Goal: Transaction & Acquisition: Purchase product/service

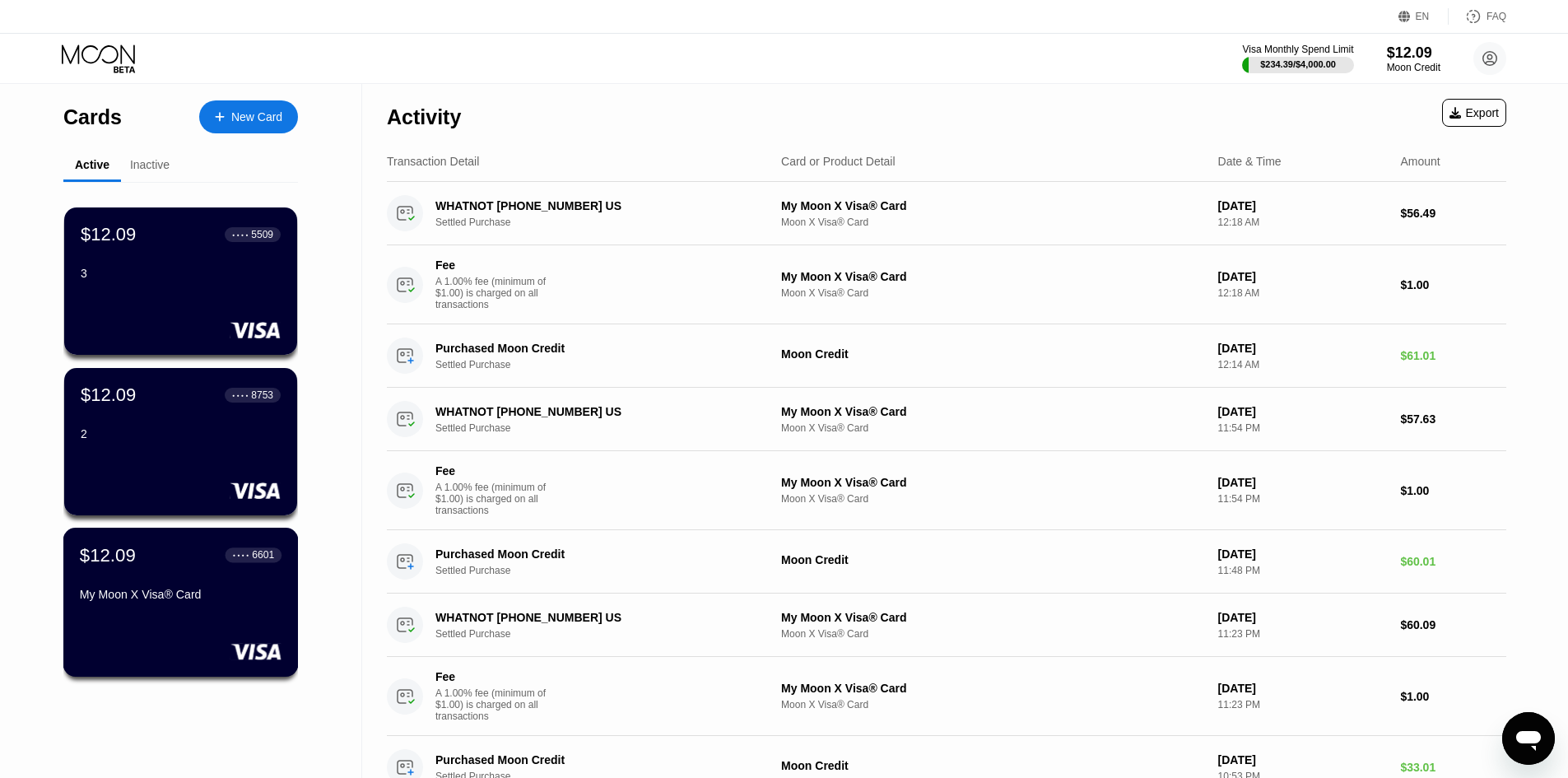
click at [233, 618] on div "$12.09 ● ● ● ● 6601 My Moon X Visa® Card" at bounding box center [180, 602] width 235 height 149
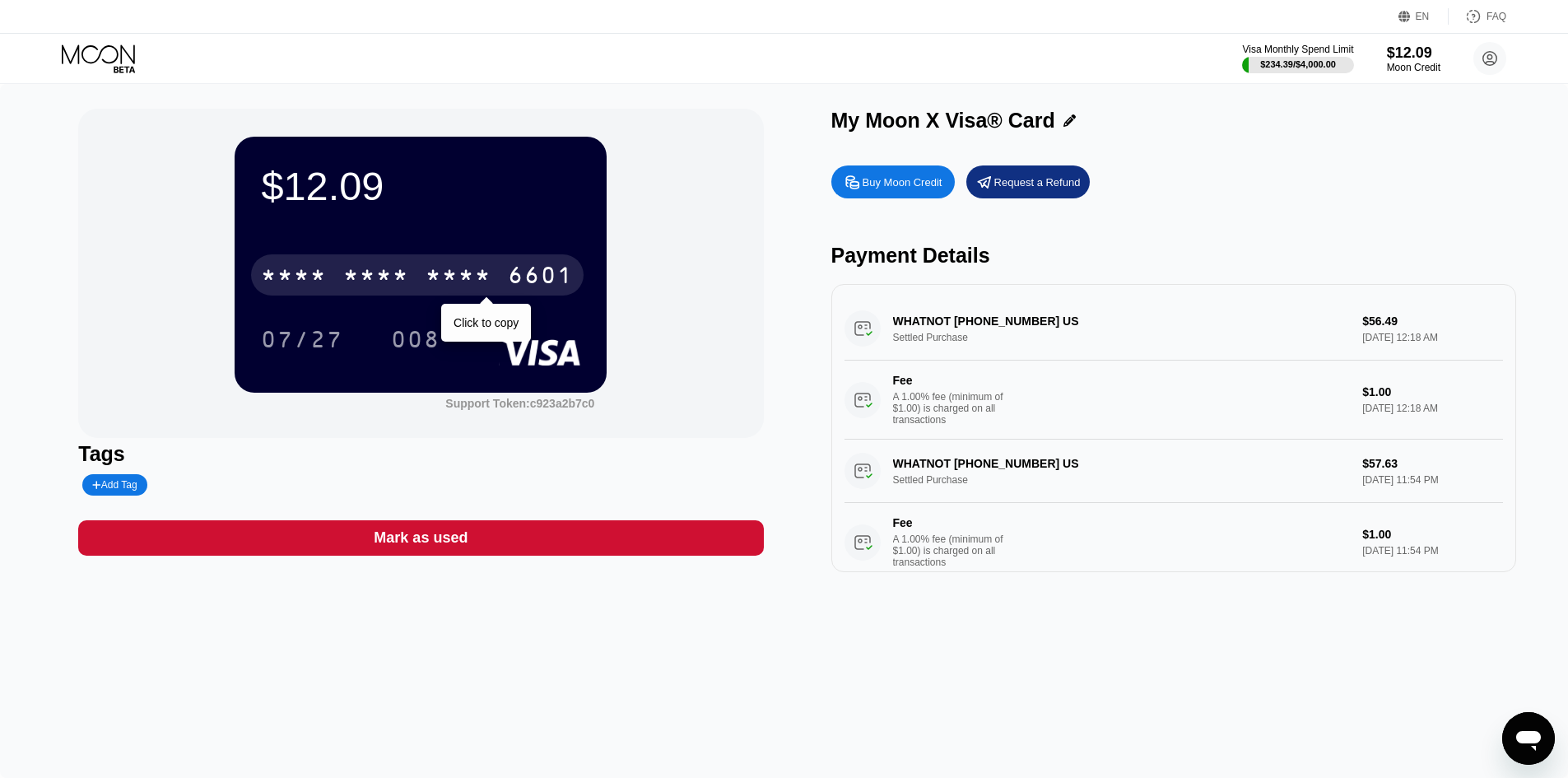
click at [492, 280] on div "* * * *" at bounding box center [459, 278] width 66 height 26
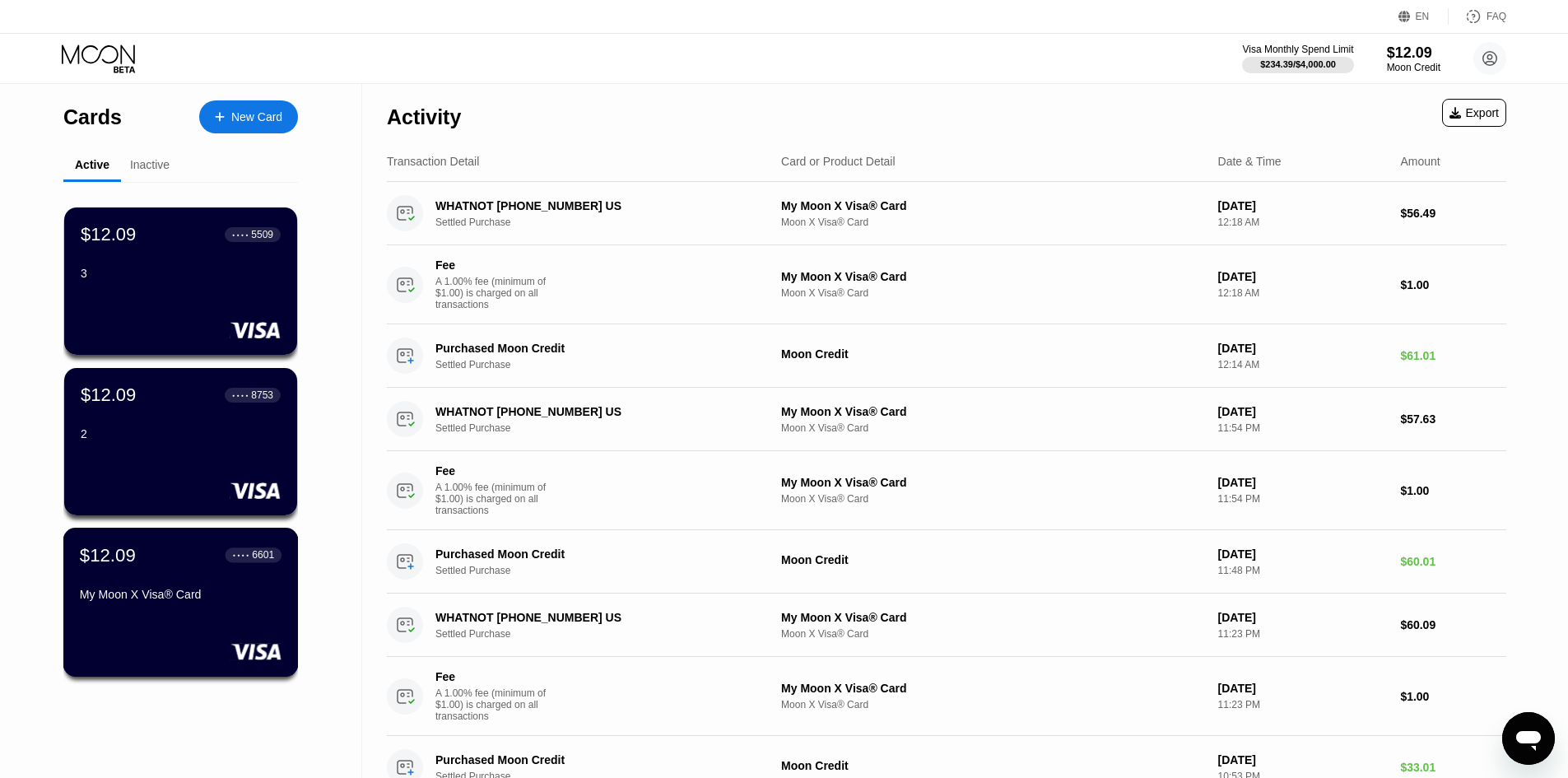
click at [198, 566] on div "$12.09 ● ● ● ● 6601" at bounding box center [180, 554] width 201 height 22
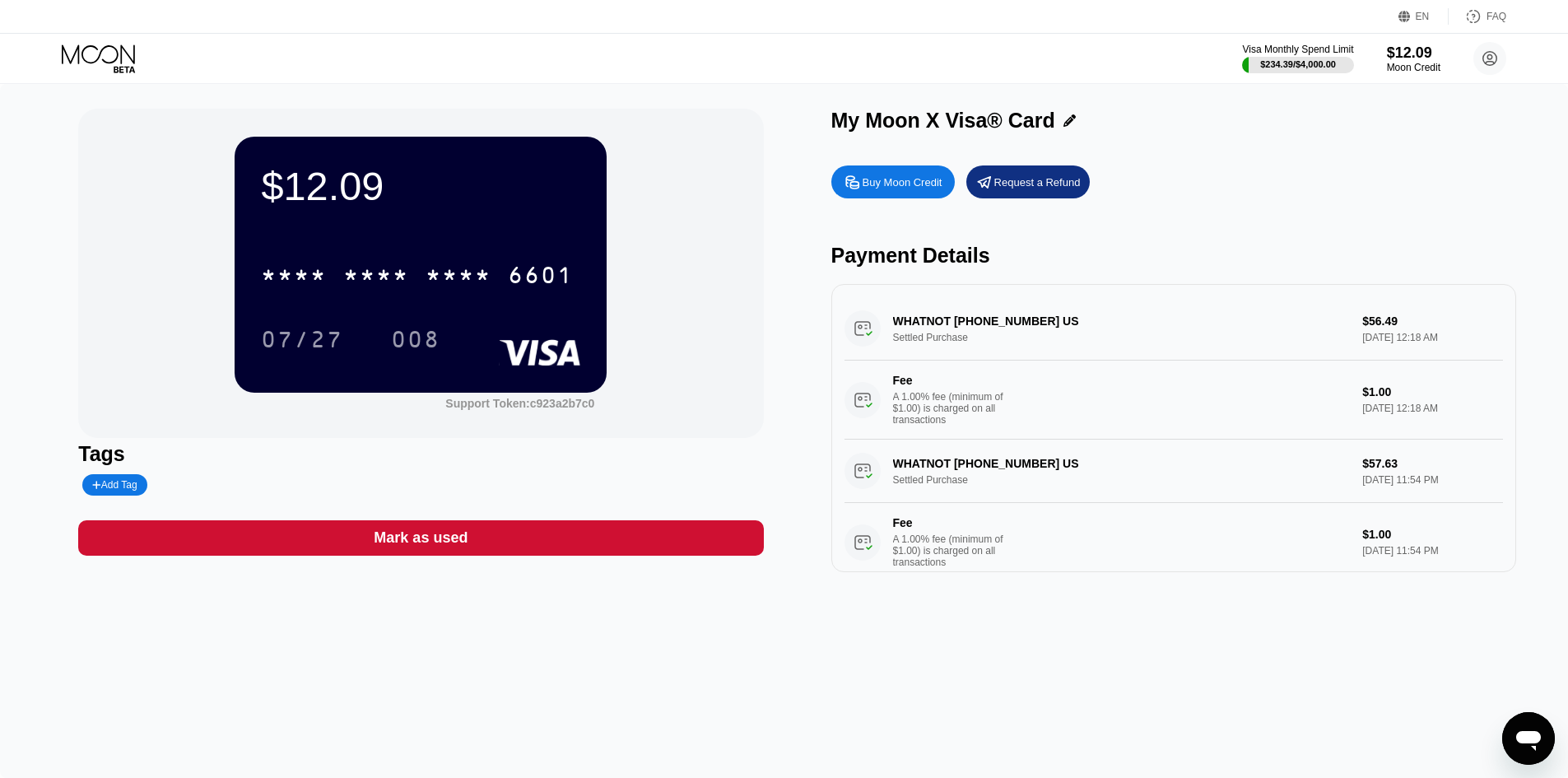
click at [905, 189] on div "Buy Moon Credit" at bounding box center [903, 182] width 80 height 14
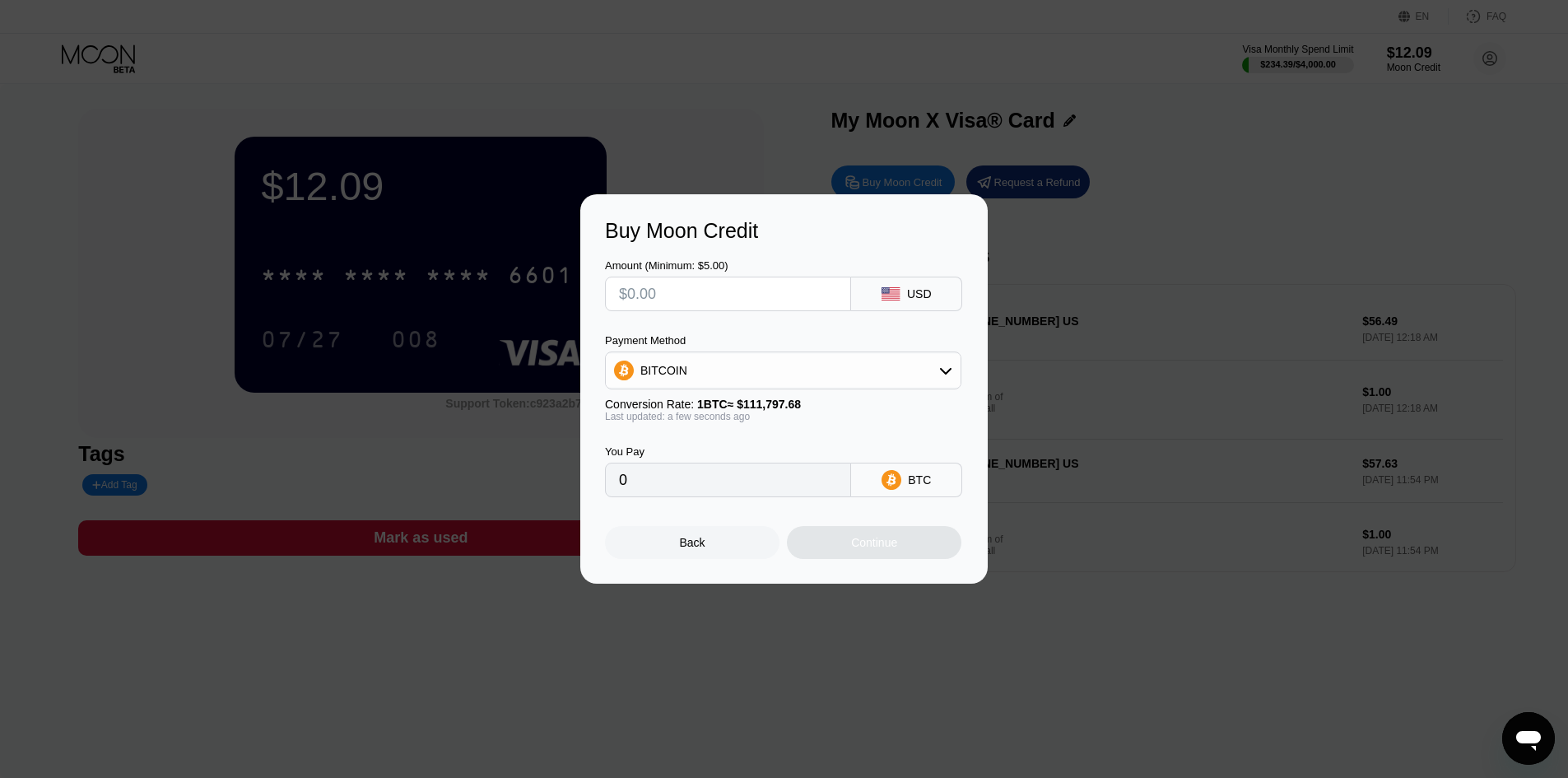
click at [718, 288] on input "text" at bounding box center [728, 294] width 218 height 33
click at [722, 374] on div "BITCOIN" at bounding box center [782, 370] width 355 height 33
click at [709, 439] on div "USDT on TRON" at bounding box center [783, 452] width 347 height 33
type input "0.00"
click at [704, 301] on input "text" at bounding box center [728, 294] width 218 height 33
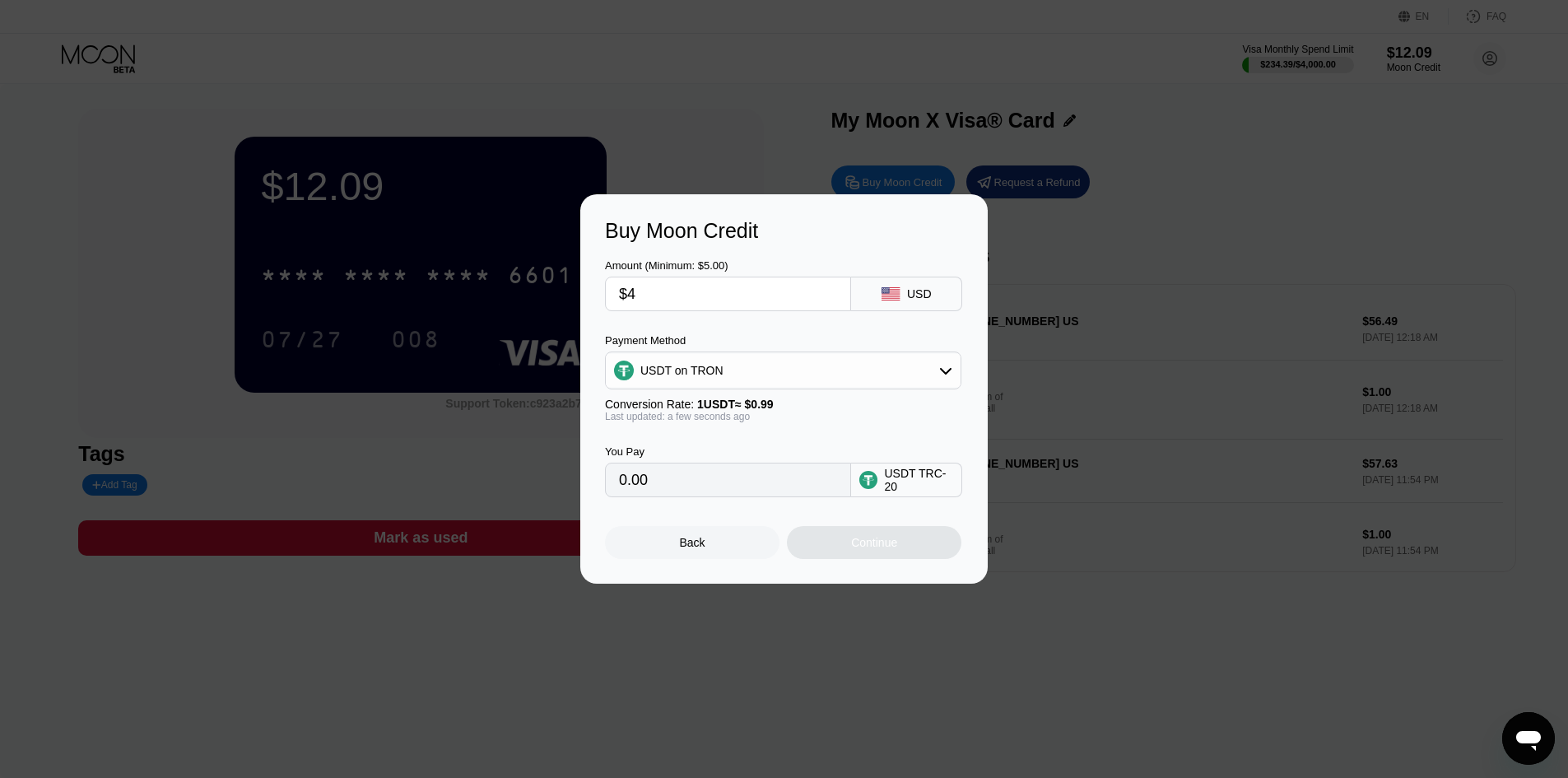
type input "$48"
type input "48.48"
type input "$48"
click at [813, 209] on div "Buy Moon Credit Amount (Minimum: $5.00) $48 USD Payment Method USDT on TRON Con…" at bounding box center [784, 389] width 408 height 389
click at [872, 559] on div "Continue" at bounding box center [873, 542] width 174 height 33
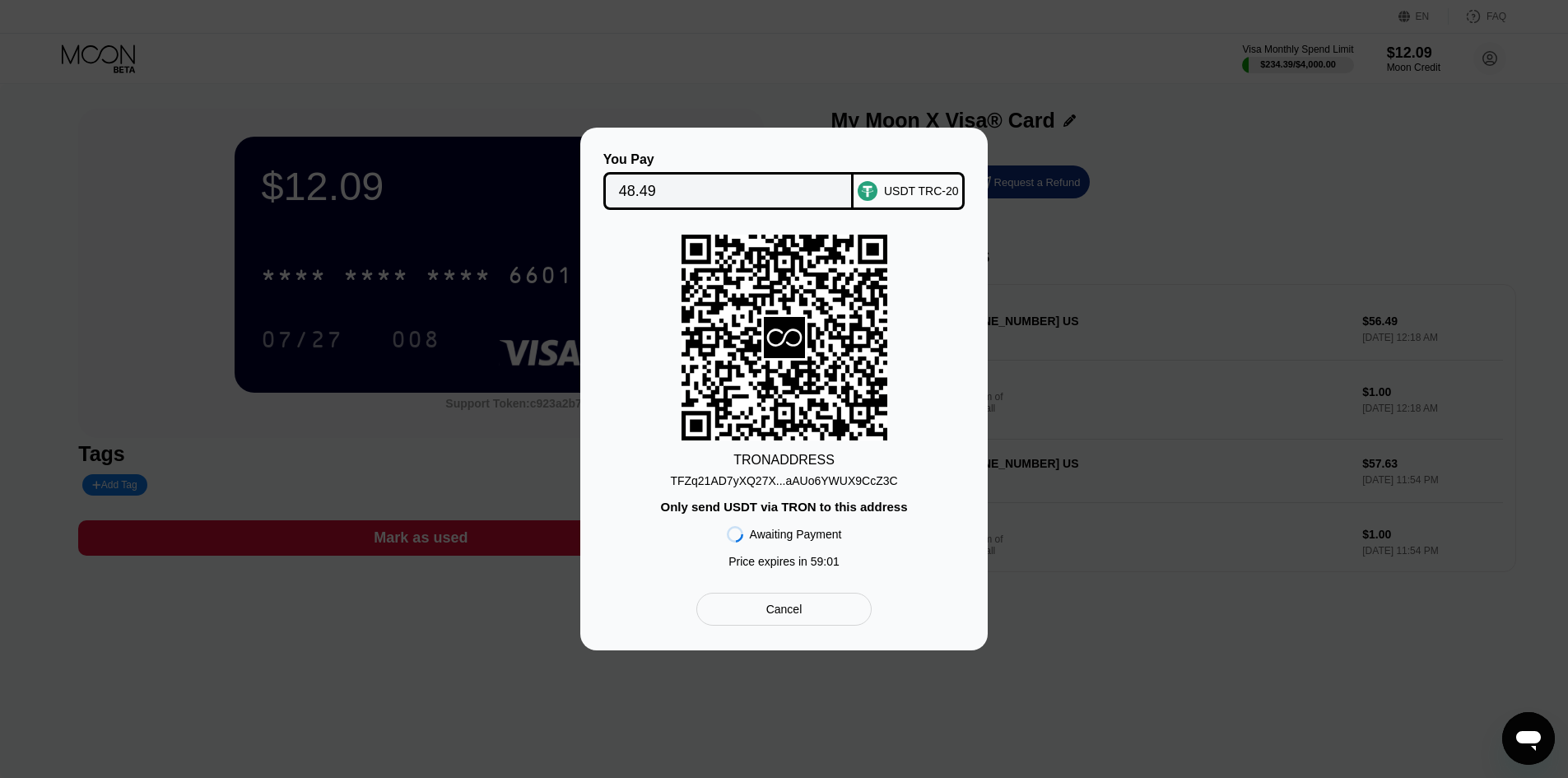
click at [831, 482] on div "TFZq21AD7yXQ27X...aAUo6YWUX9CcZ3C" at bounding box center [783, 481] width 227 height 13
click at [670, 186] on input "48.49" at bounding box center [728, 191] width 219 height 33
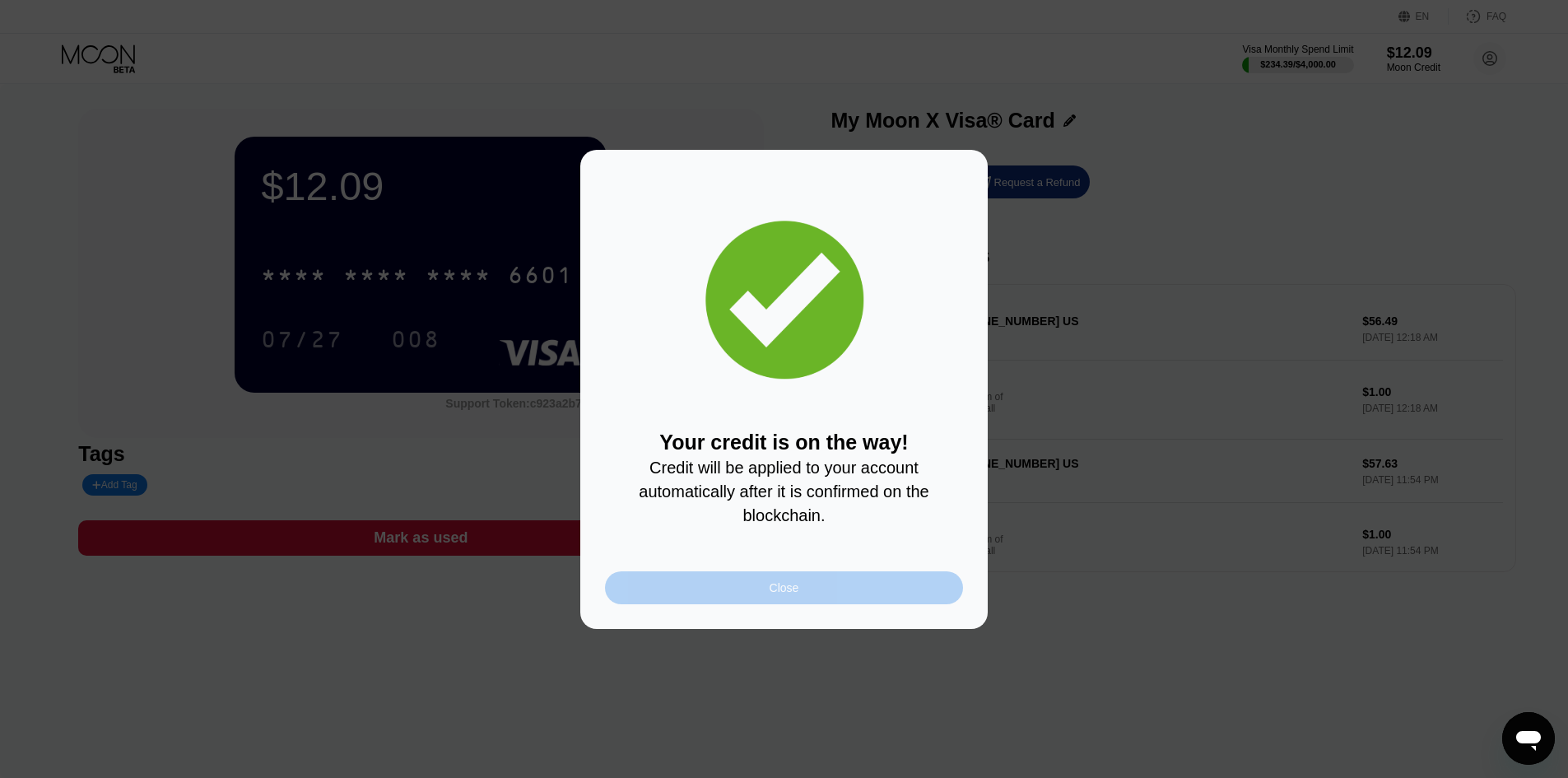
click at [846, 603] on div "Close" at bounding box center [783, 588] width 358 height 33
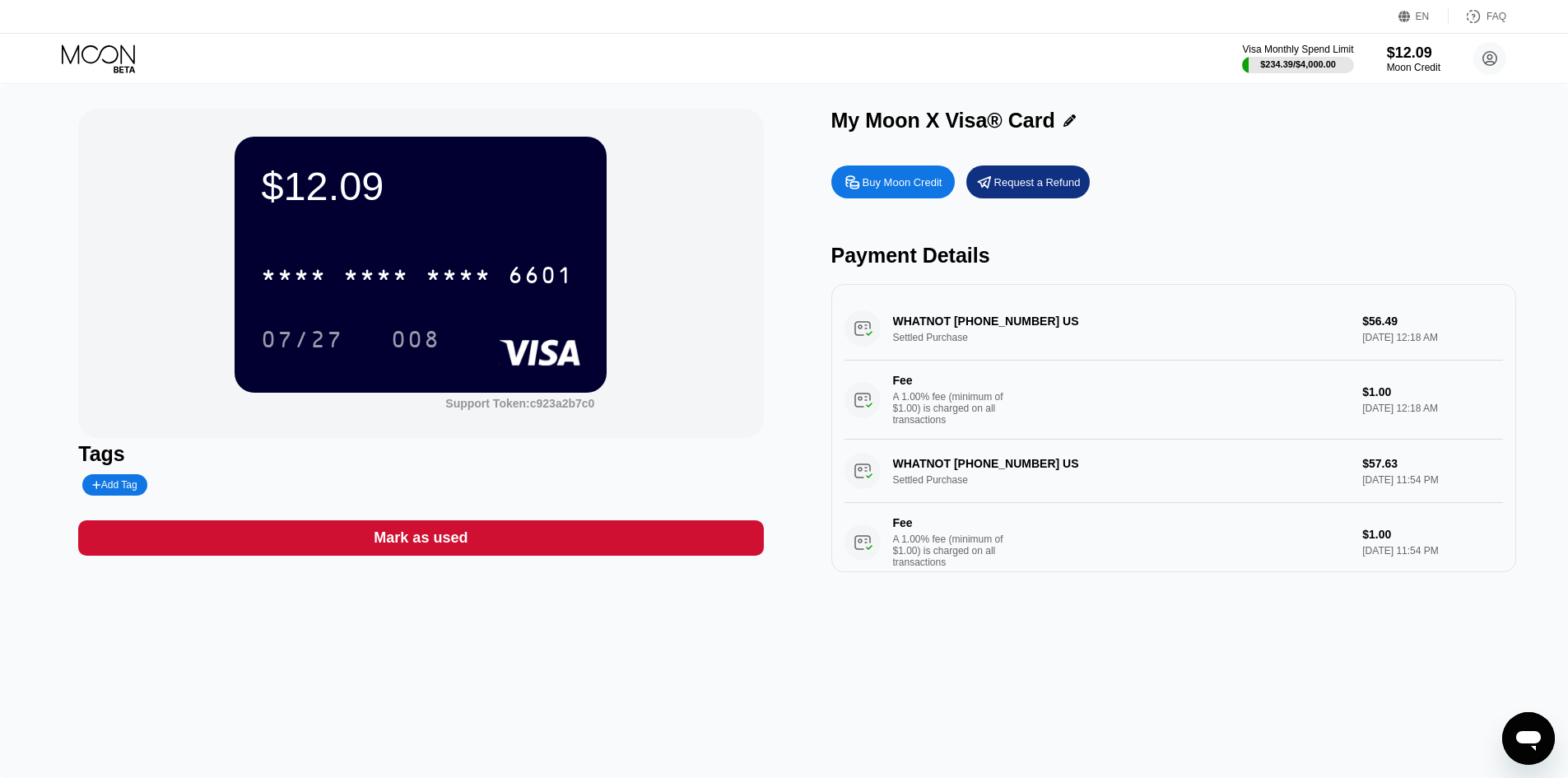
click at [113, 55] on icon at bounding box center [100, 58] width 76 height 29
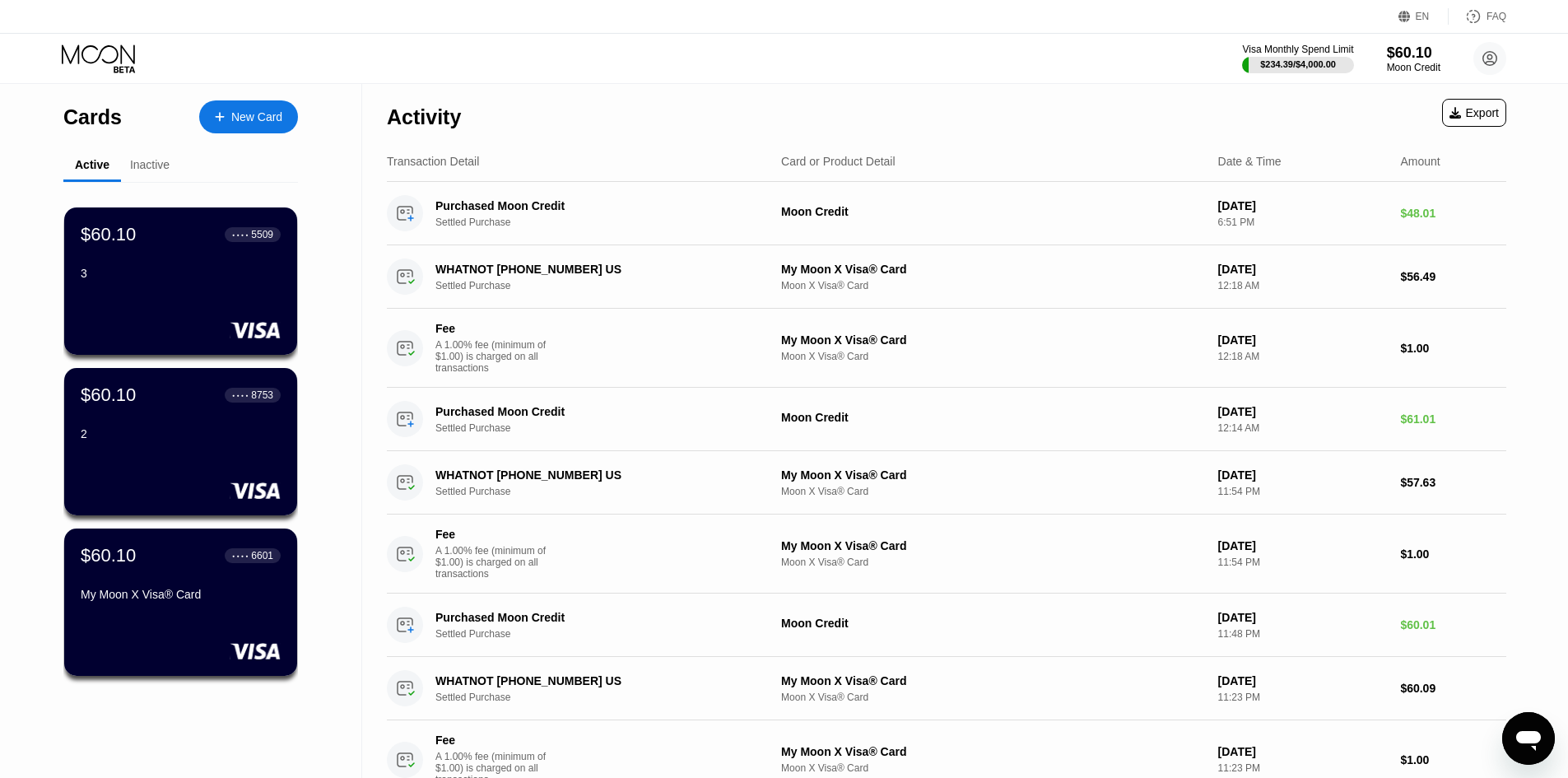
click at [158, 168] on div "Inactive" at bounding box center [150, 164] width 40 height 13
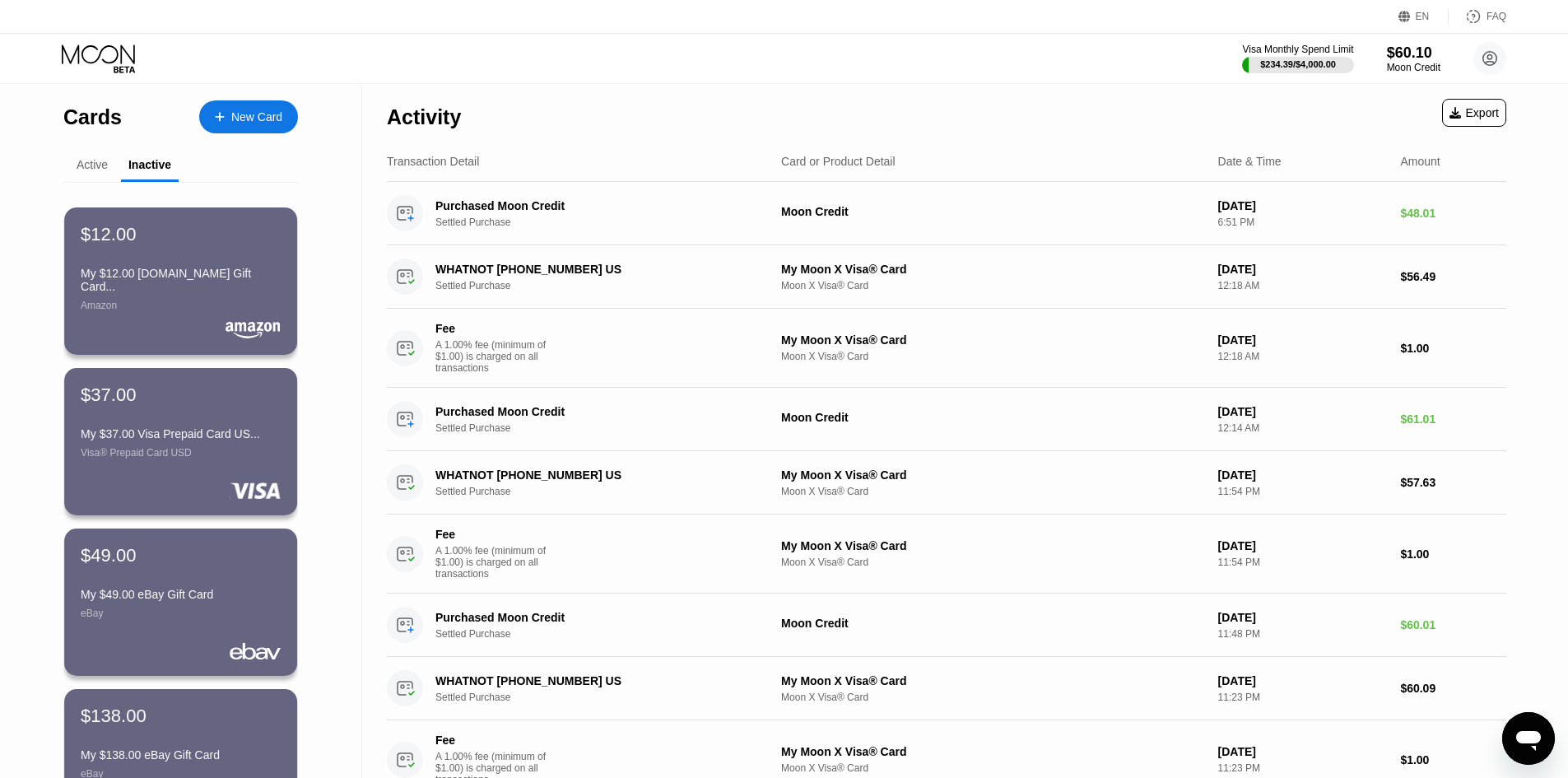
click at [96, 168] on div "Active" at bounding box center [92, 164] width 31 height 13
